Goal: Task Accomplishment & Management: Complete application form

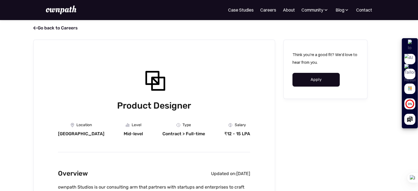
click at [318, 76] on link "Apply" at bounding box center [316, 80] width 48 height 14
click at [34, 28] on span "" at bounding box center [34, 27] width 4 height 5
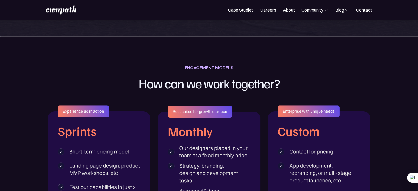
scroll to position [842, 0]
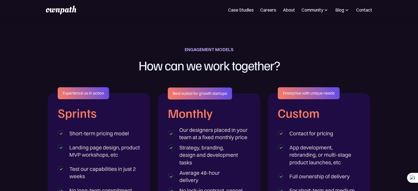
click at [51, 9] on img at bounding box center [61, 9] width 30 height 9
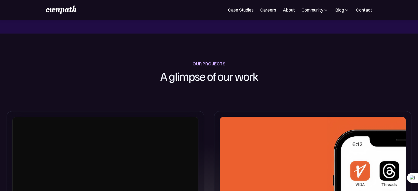
scroll to position [192, 0]
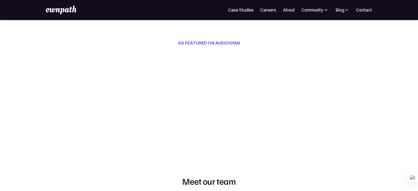
scroll to position [226, 0]
